Goal: Task Accomplishment & Management: Use online tool/utility

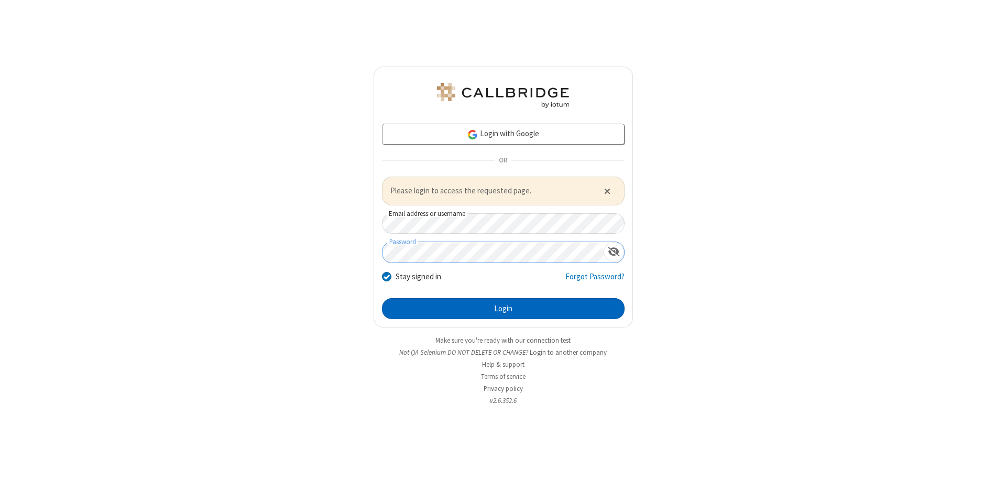
click at [503, 308] on button "Login" at bounding box center [503, 308] width 243 height 21
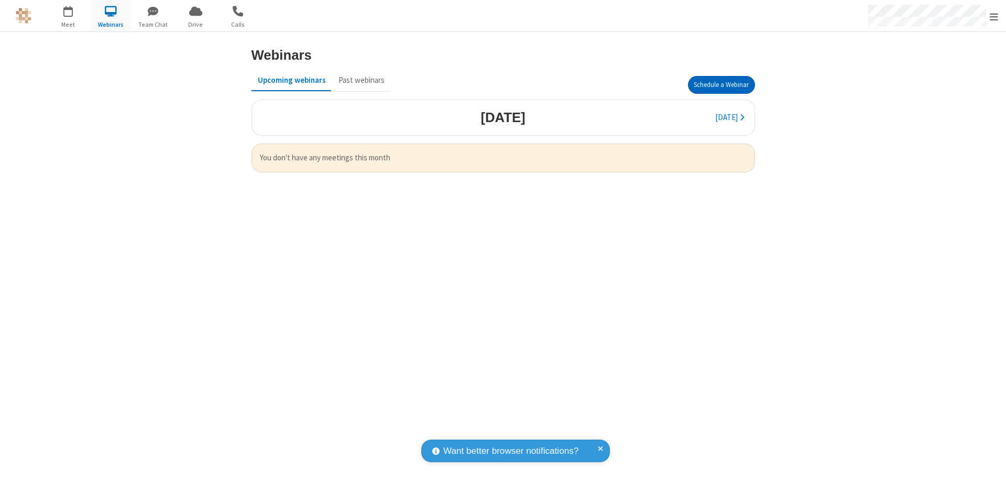
click at [721, 85] on button "Schedule a Webinar" at bounding box center [721, 85] width 67 height 18
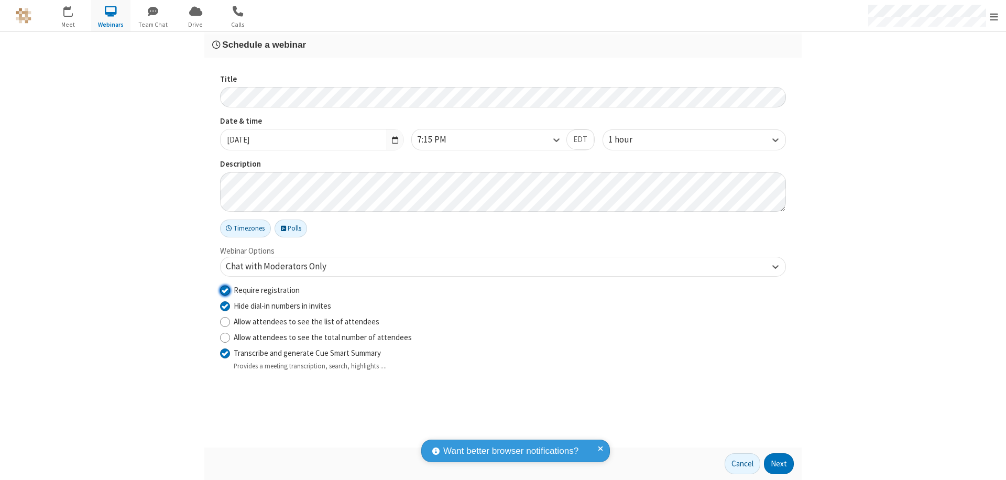
click at [225, 290] on input "Require registration" at bounding box center [225, 290] width 10 height 11
checkbox input "false"
click at [779, 464] on button "Next" at bounding box center [779, 463] width 30 height 21
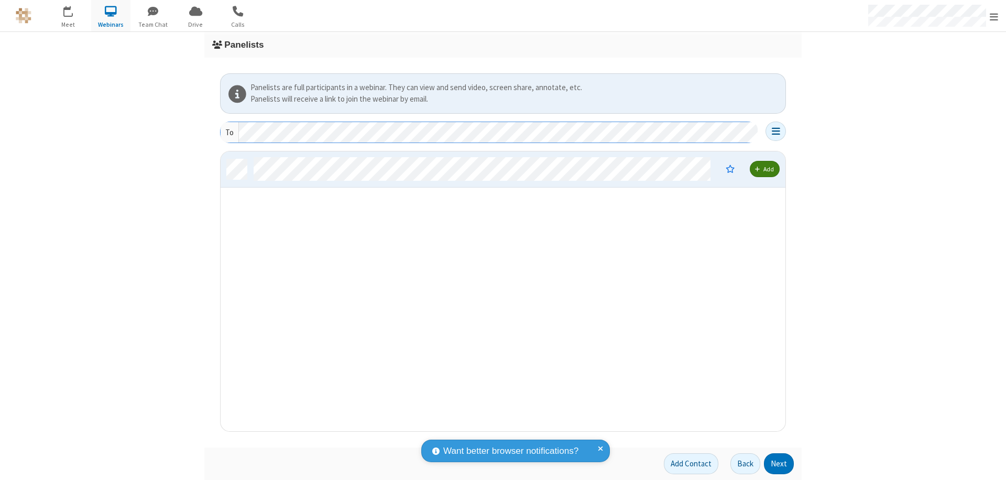
scroll to position [272, 557]
click at [779, 464] on button "Next" at bounding box center [779, 463] width 30 height 21
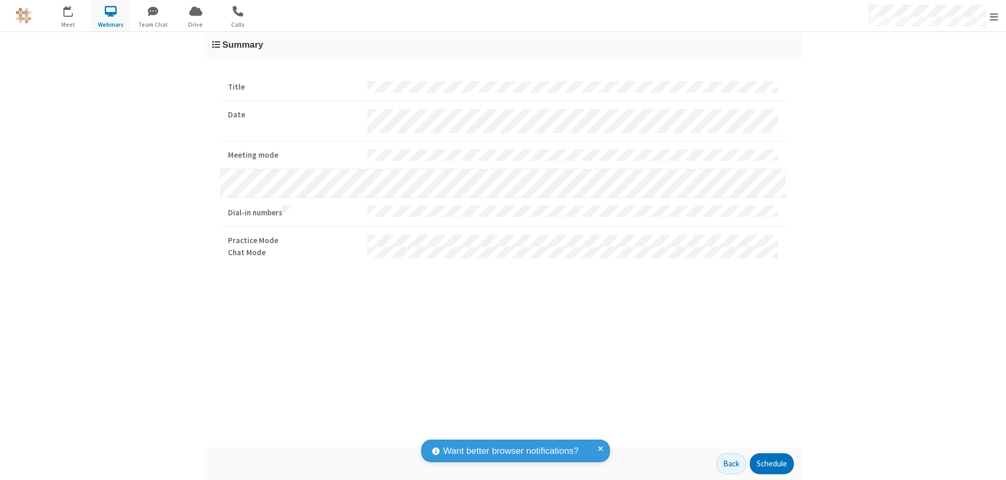
click at [771, 464] on button "Schedule" at bounding box center [772, 463] width 44 height 21
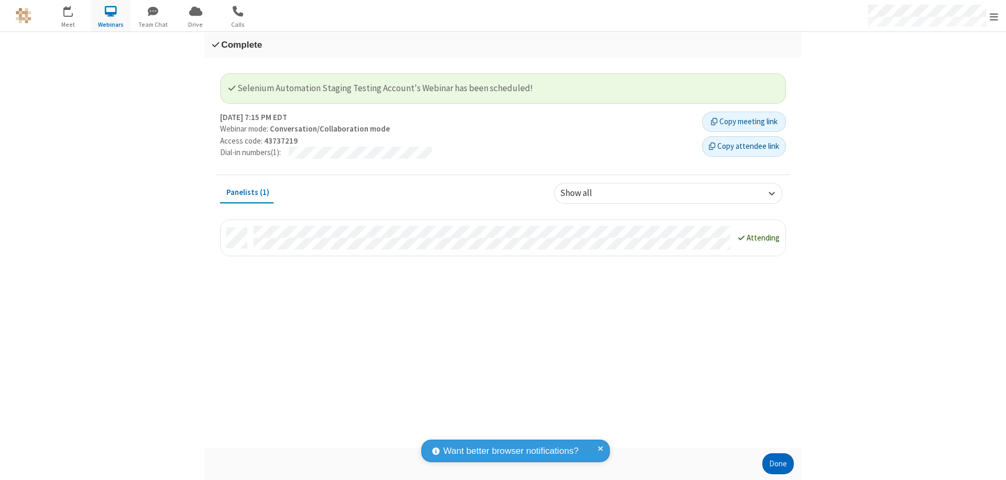
click at [778, 464] on button "Done" at bounding box center [777, 463] width 31 height 21
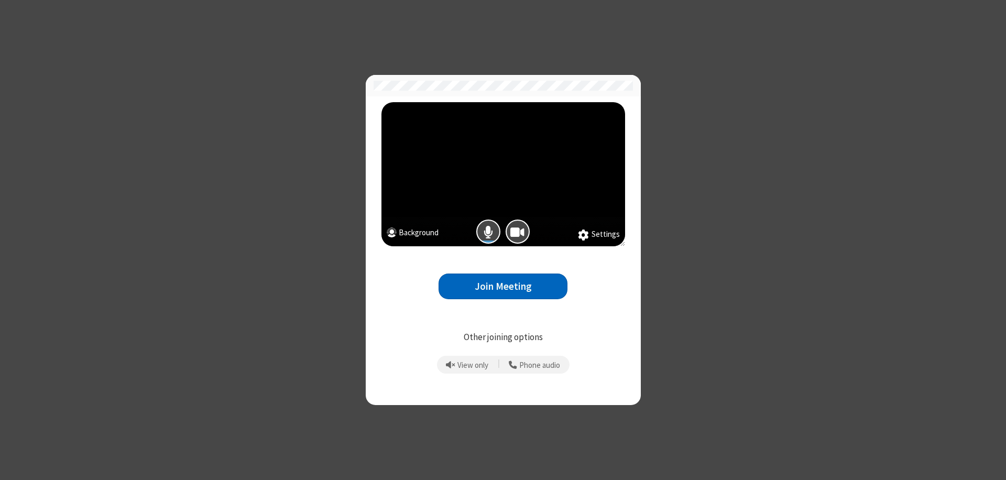
click at [503, 286] on button "Join Meeting" at bounding box center [503, 287] width 129 height 26
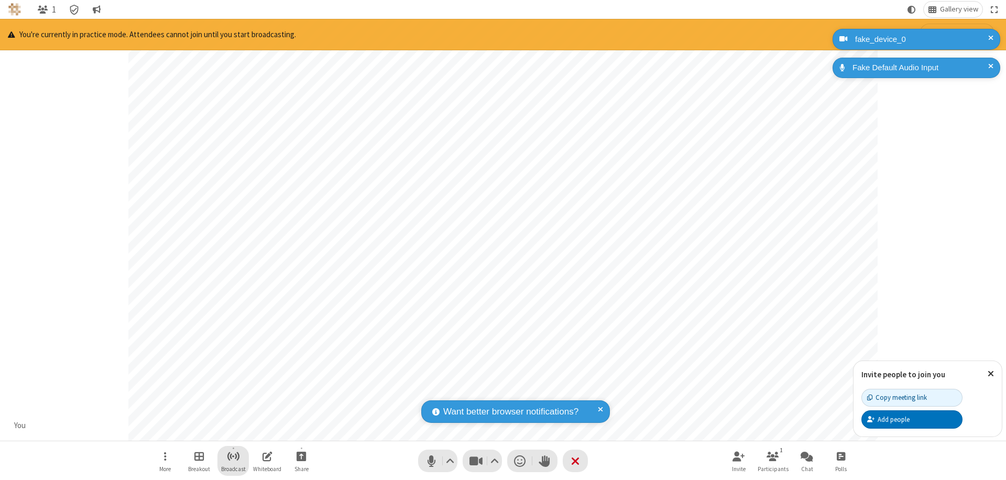
click at [233, 456] on span "Start broadcast" at bounding box center [233, 456] width 13 height 13
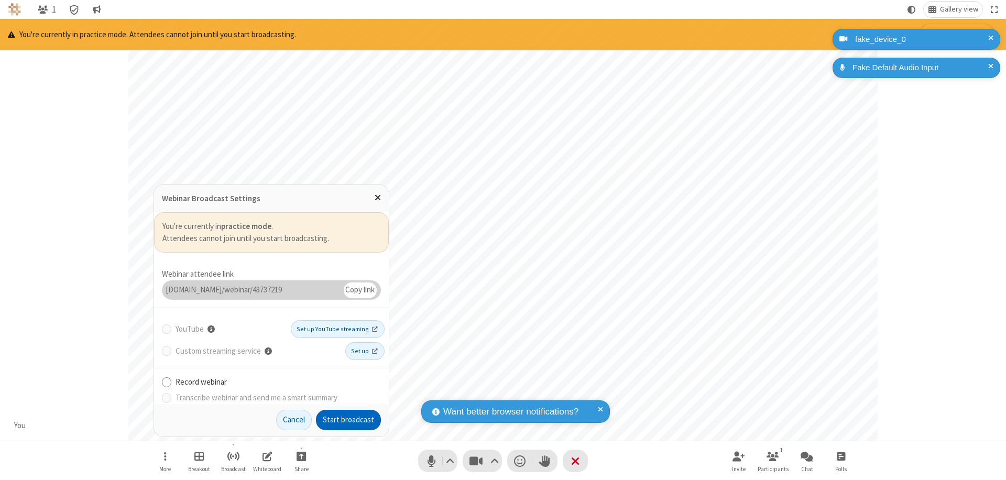
click at [348, 420] on button "Start broadcast" at bounding box center [348, 420] width 65 height 21
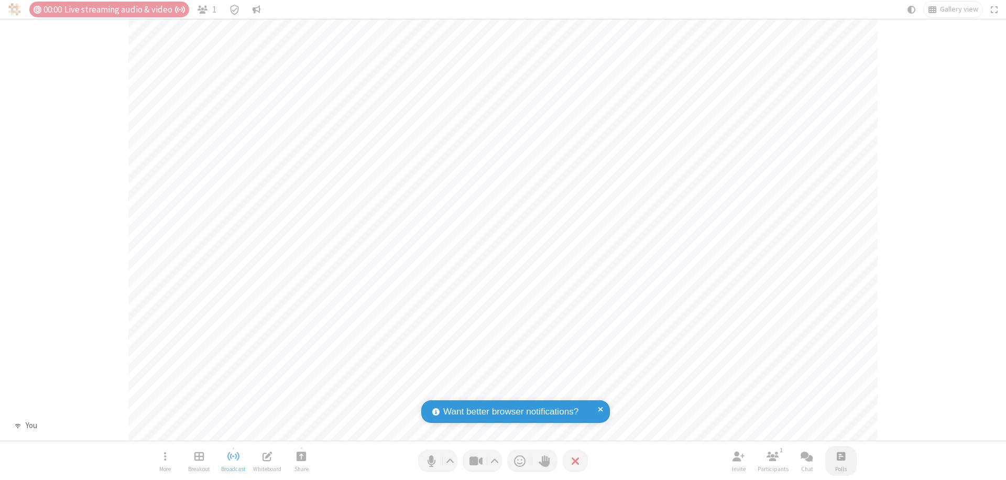
click at [840, 456] on span "Open poll" at bounding box center [841, 456] width 8 height 13
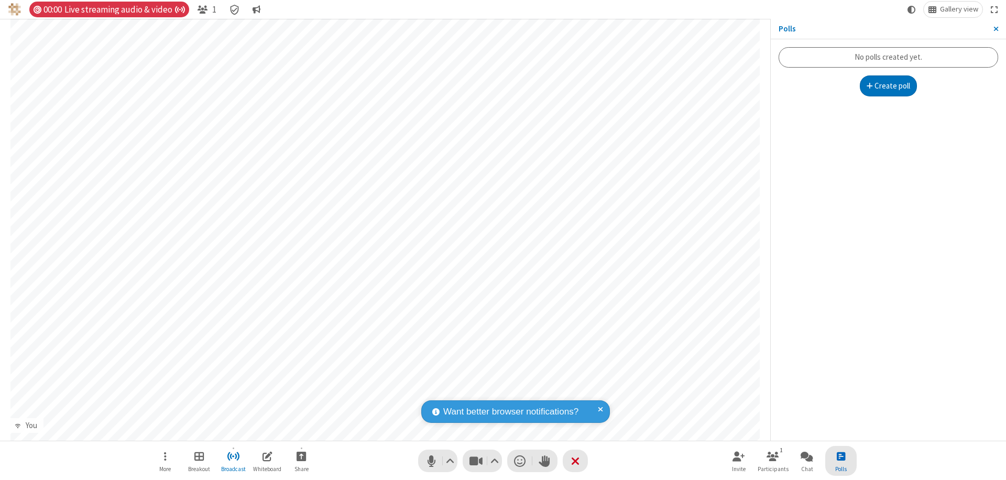
click at [888, 86] on button "Create poll" at bounding box center [889, 85] width 58 height 21
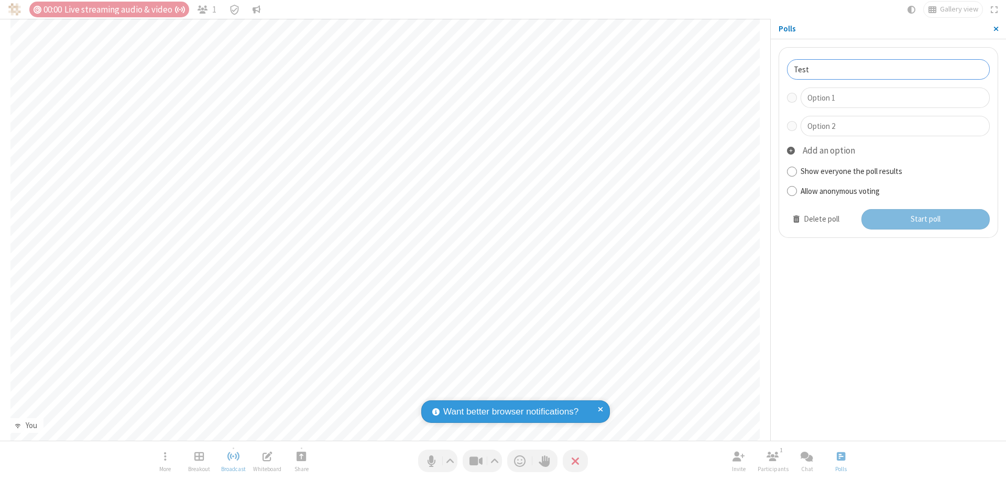
type input "Test"
type input "Yes"
type input "No"
click at [925, 219] on button "Start poll" at bounding box center [925, 219] width 129 height 21
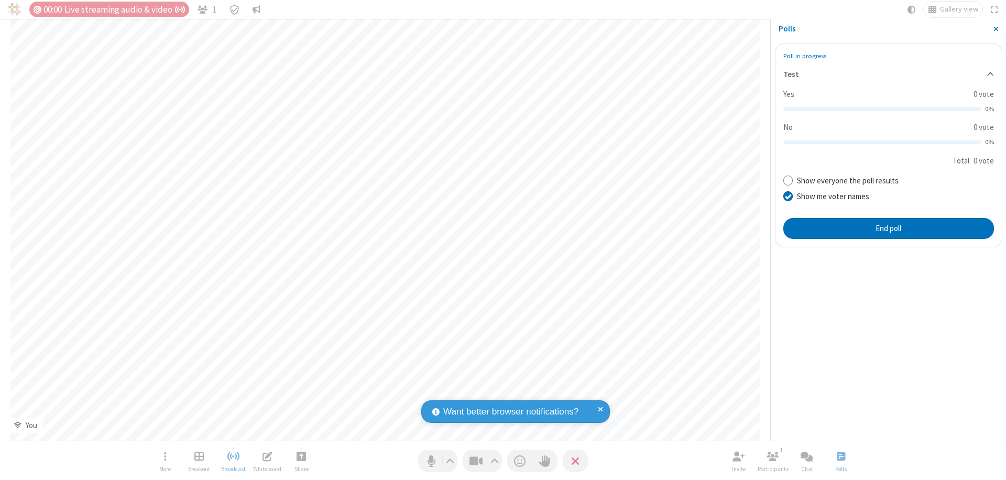
click at [996, 29] on span "Close sidebar" at bounding box center [995, 29] width 5 height 8
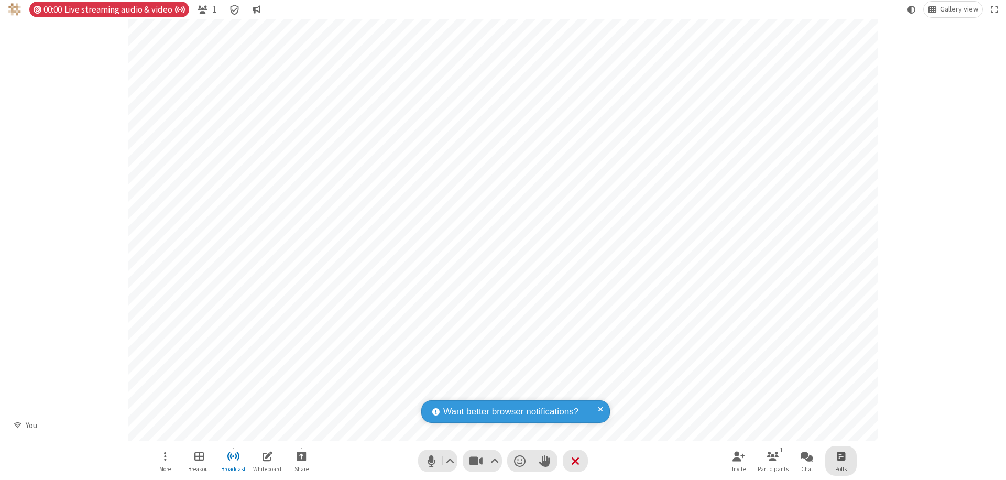
click at [840, 456] on span "Open poll" at bounding box center [841, 456] width 8 height 13
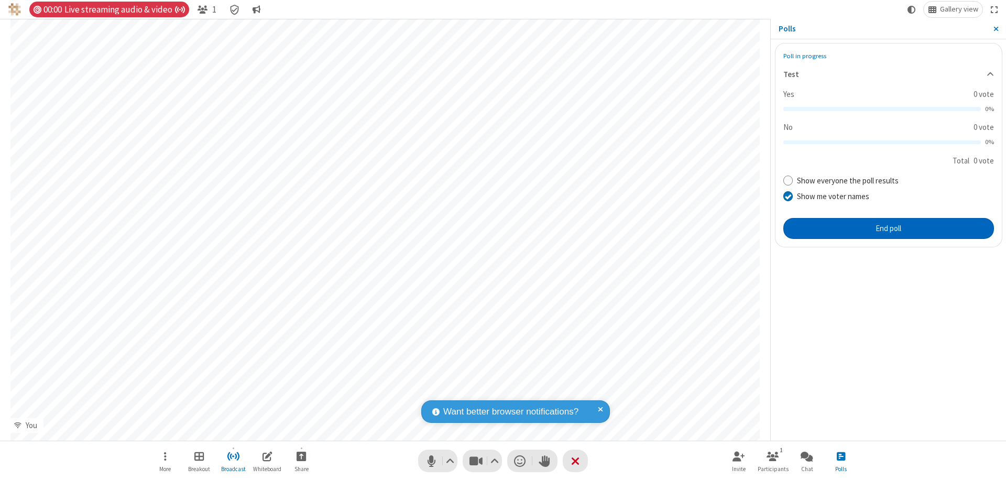
click at [888, 228] on button "End poll" at bounding box center [888, 228] width 211 height 21
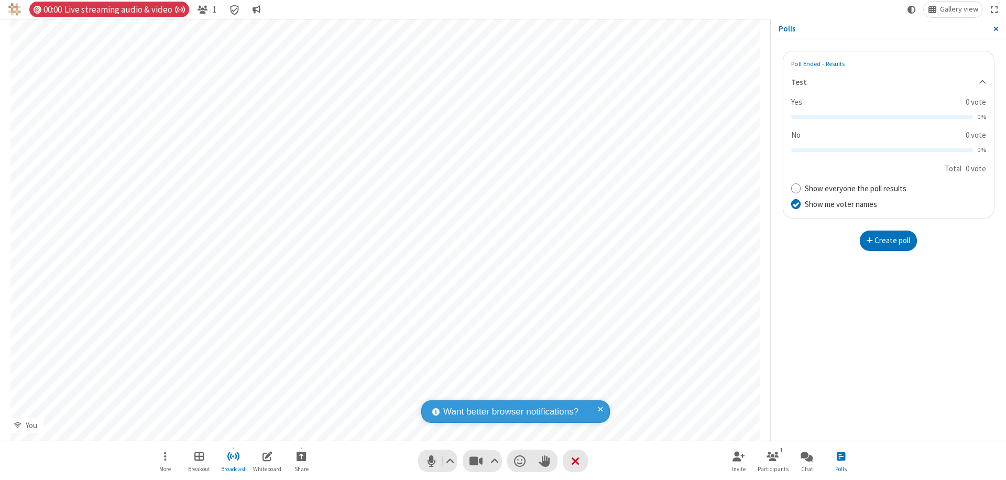
click at [996, 29] on span "Close sidebar" at bounding box center [995, 29] width 5 height 8
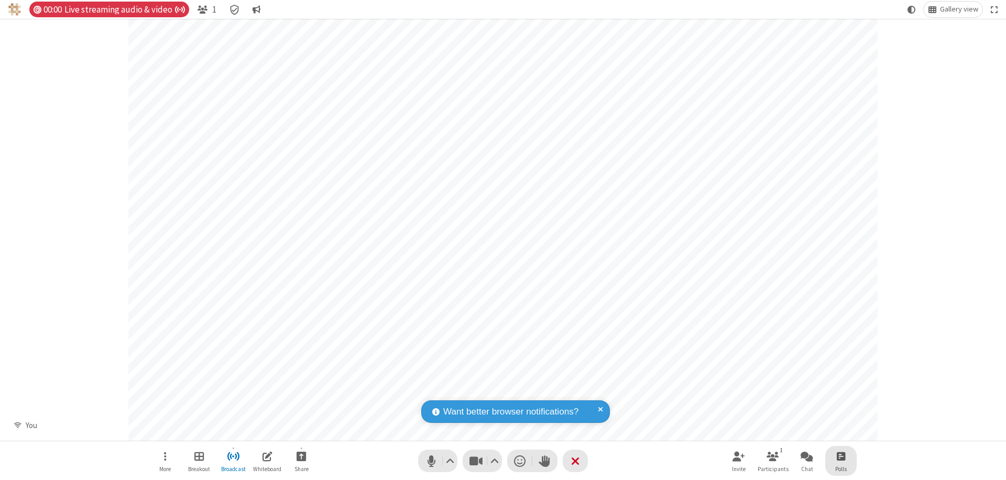
click at [840, 456] on span "Open poll" at bounding box center [841, 456] width 8 height 13
